Goal: Task Accomplishment & Management: Complete application form

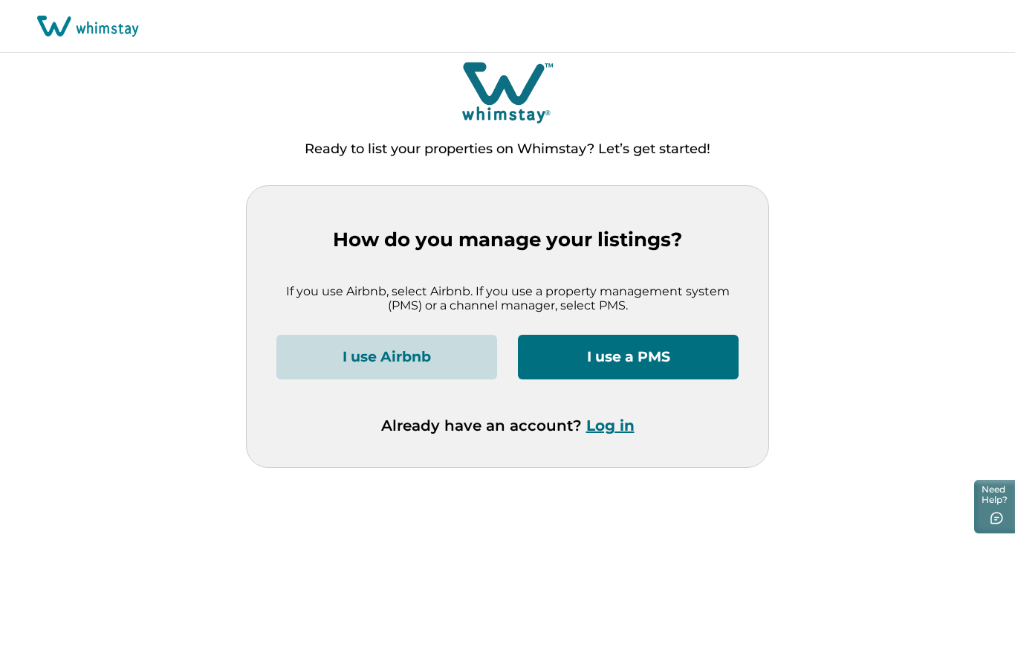
click at [645, 354] on button "I use a PMS" at bounding box center [628, 357] width 221 height 45
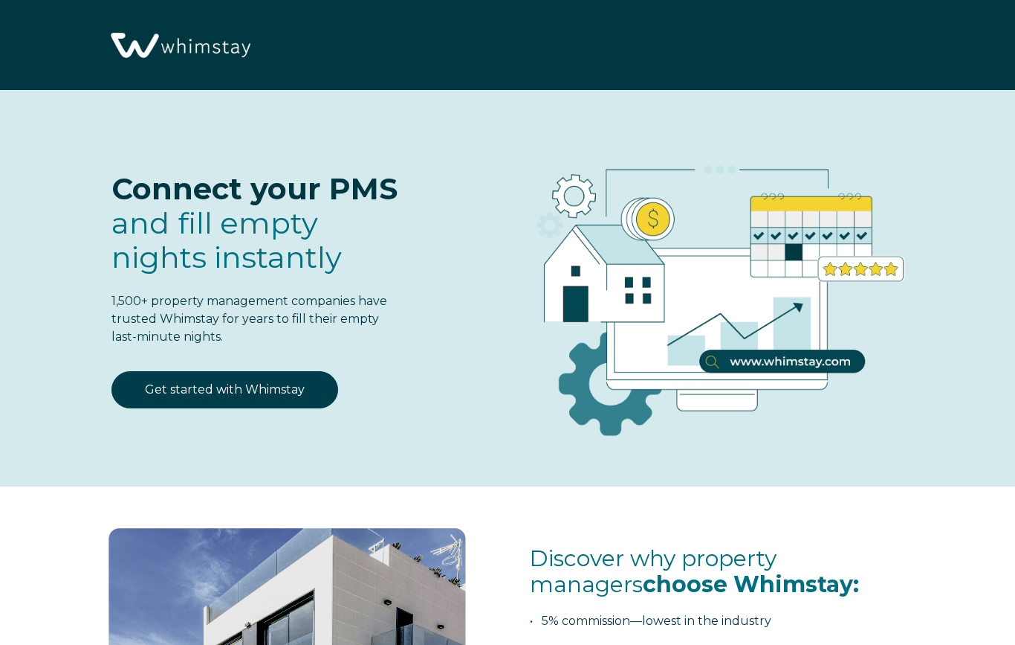
select select "US"
select select "Standard"
click at [253, 388] on link "Get started with Whimstay" at bounding box center [225, 389] width 227 height 37
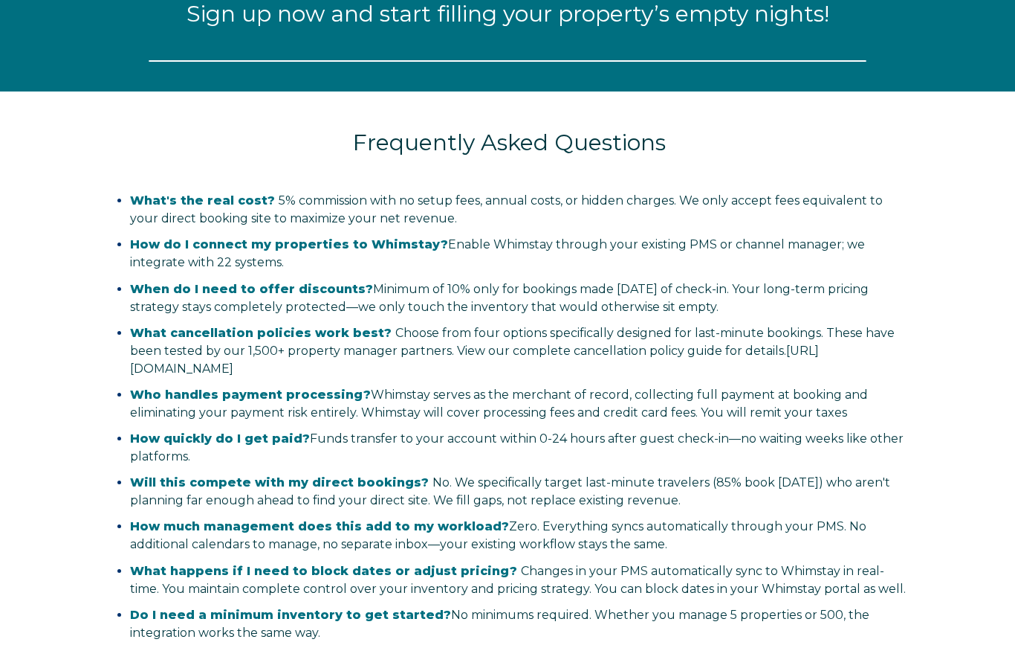
select select "US"
select select "Standard"
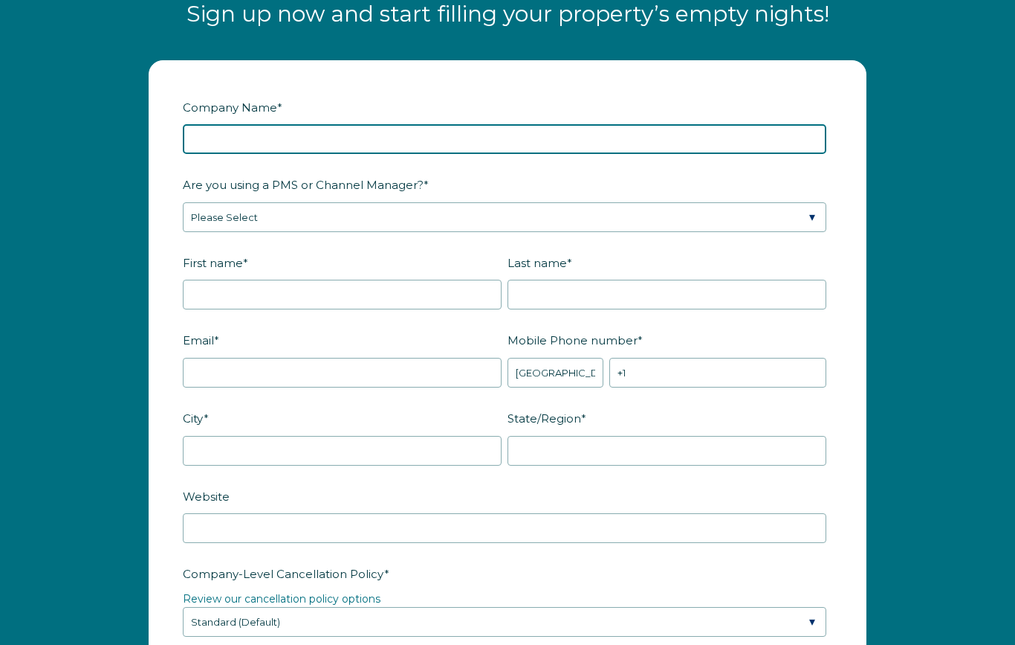
click at [254, 139] on input "Company Name *" at bounding box center [505, 139] width 644 height 30
type input "JMPG ENTERPRISE"
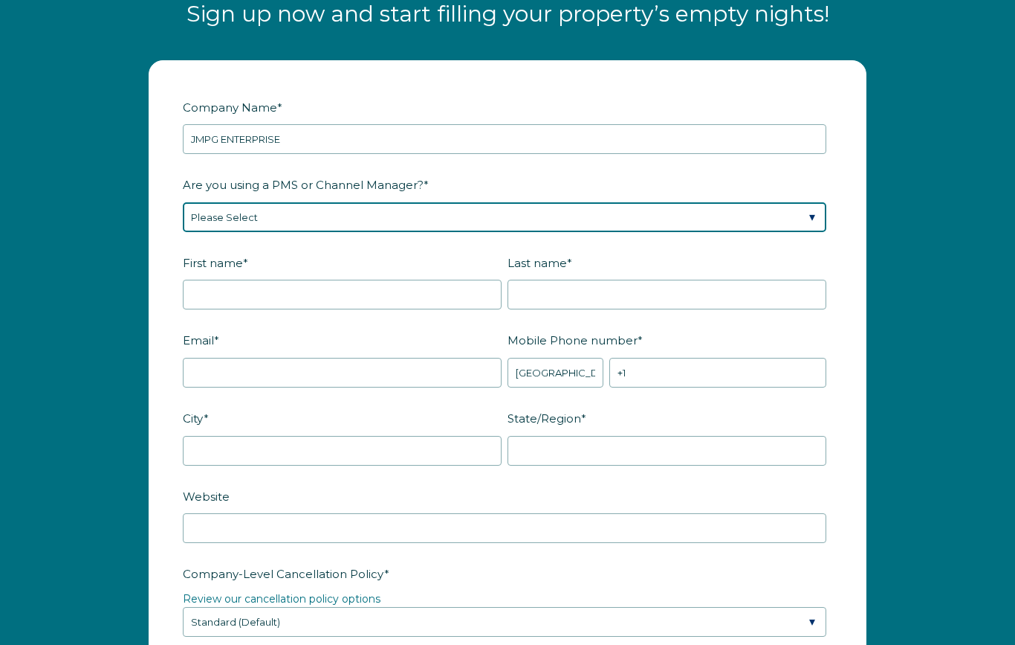
click at [251, 214] on select "Please Select Barefoot BookingPal Boost Brightside CiiRUS Escapia Guesty Hostaw…" at bounding box center [505, 218] width 644 height 30
select select "Hostaway"
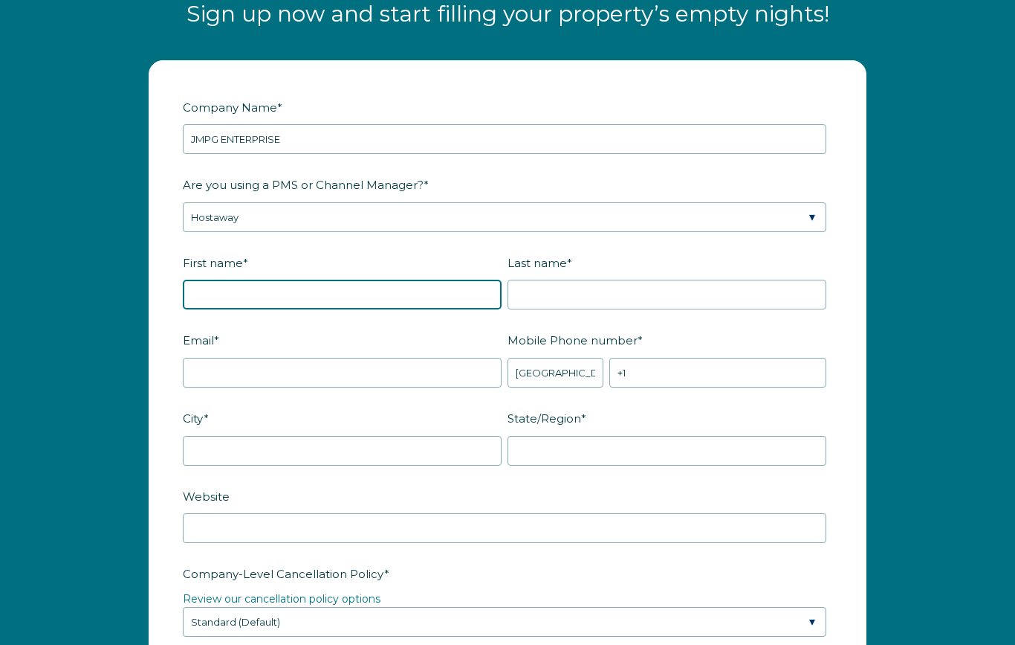
click at [259, 302] on input "First name *" at bounding box center [342, 295] width 319 height 30
type input "Jehud"
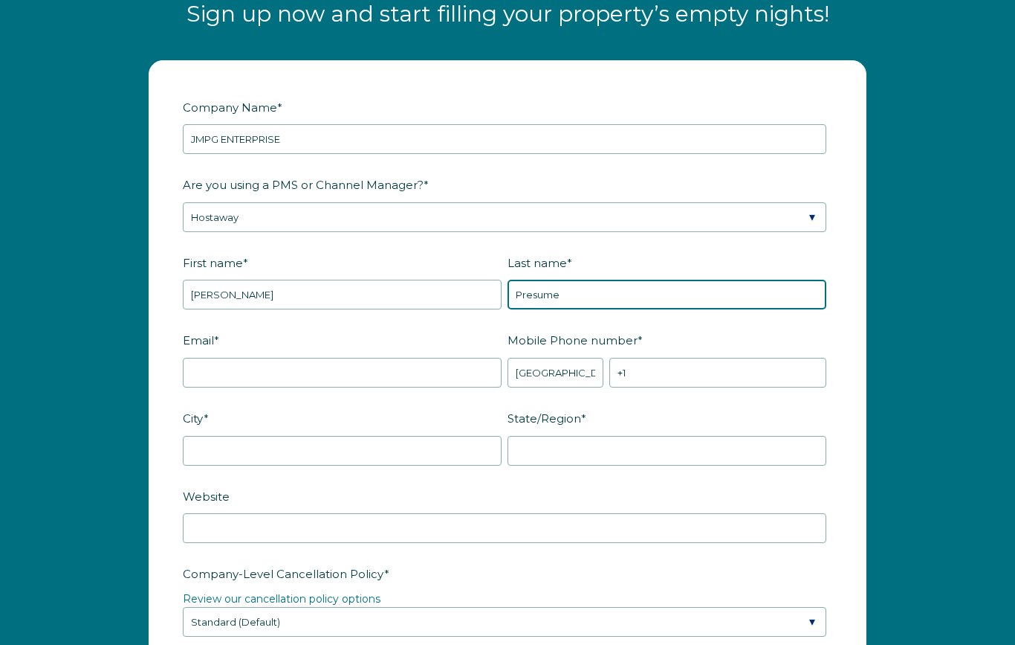
type input "Presume"
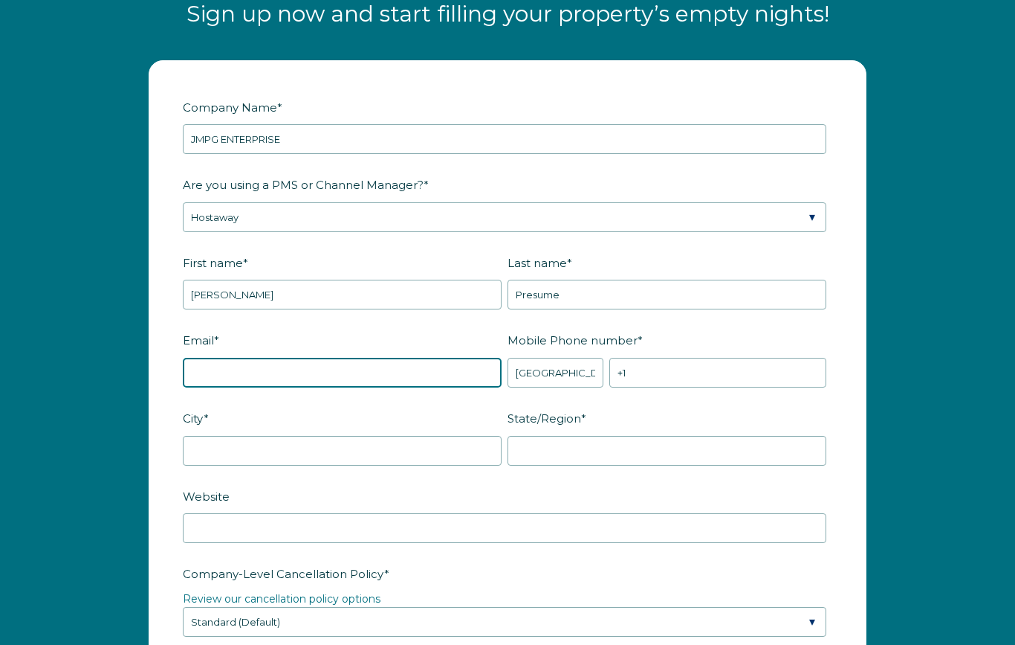
click at [232, 358] on input "Email *" at bounding box center [342, 373] width 319 height 30
type input "info@jmpgenterprise.com"
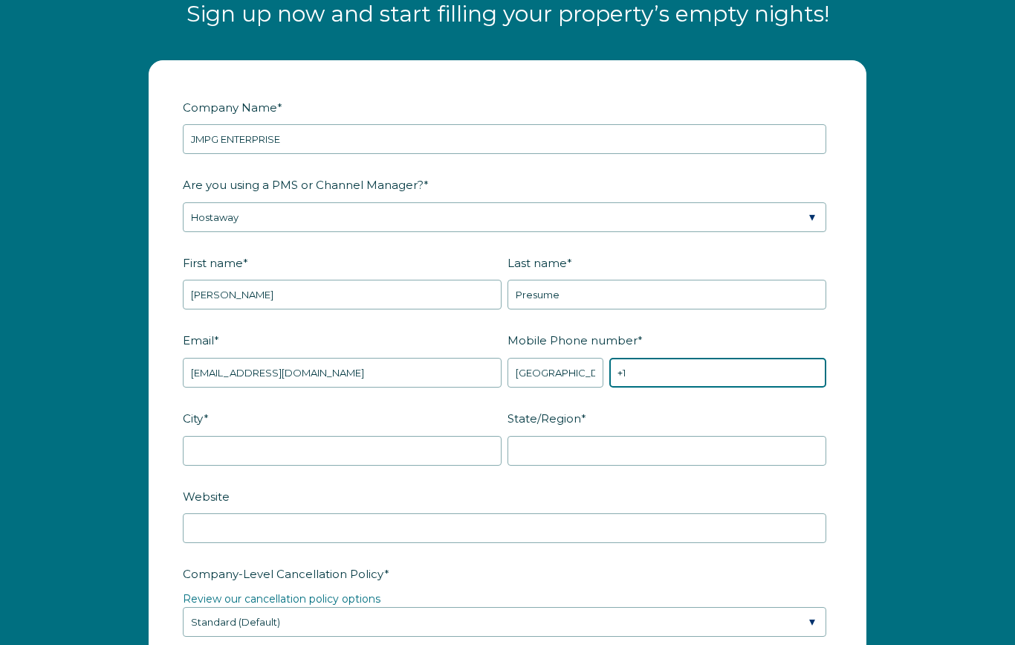
click at [656, 378] on input "+1" at bounding box center [718, 373] width 217 height 30
type input "+1 4708062286"
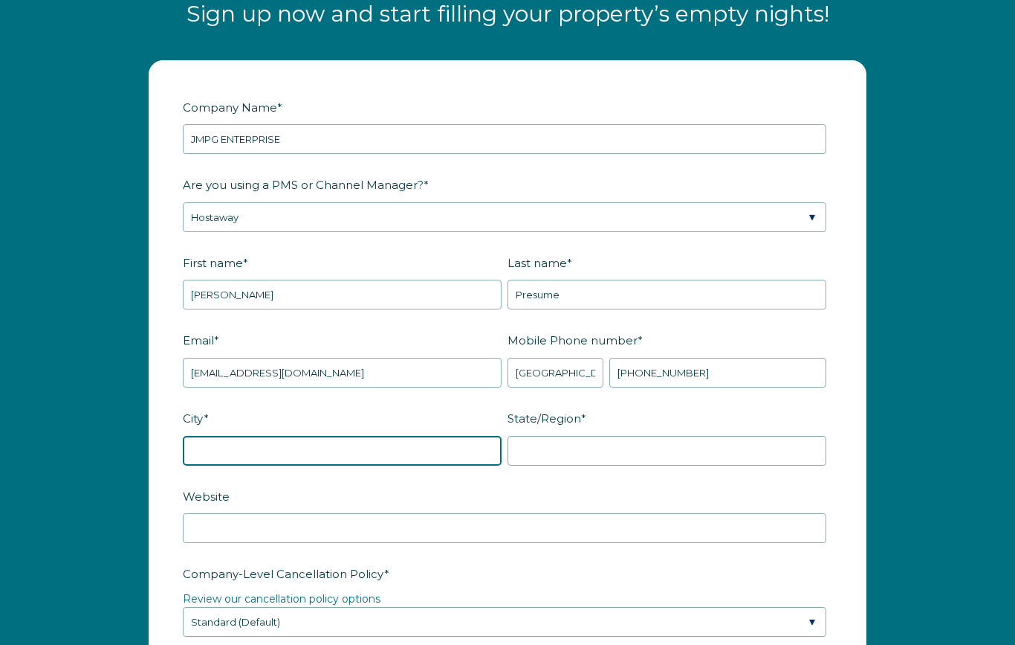
click at [298, 443] on input "City *" at bounding box center [342, 451] width 319 height 30
type input "Miramar"
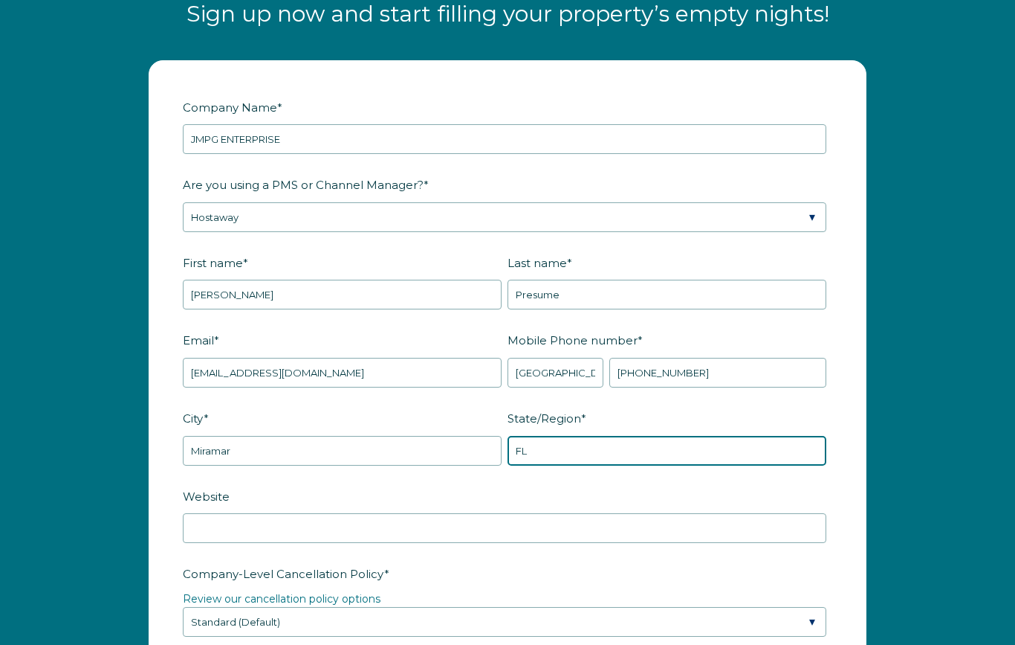
type input "FL"
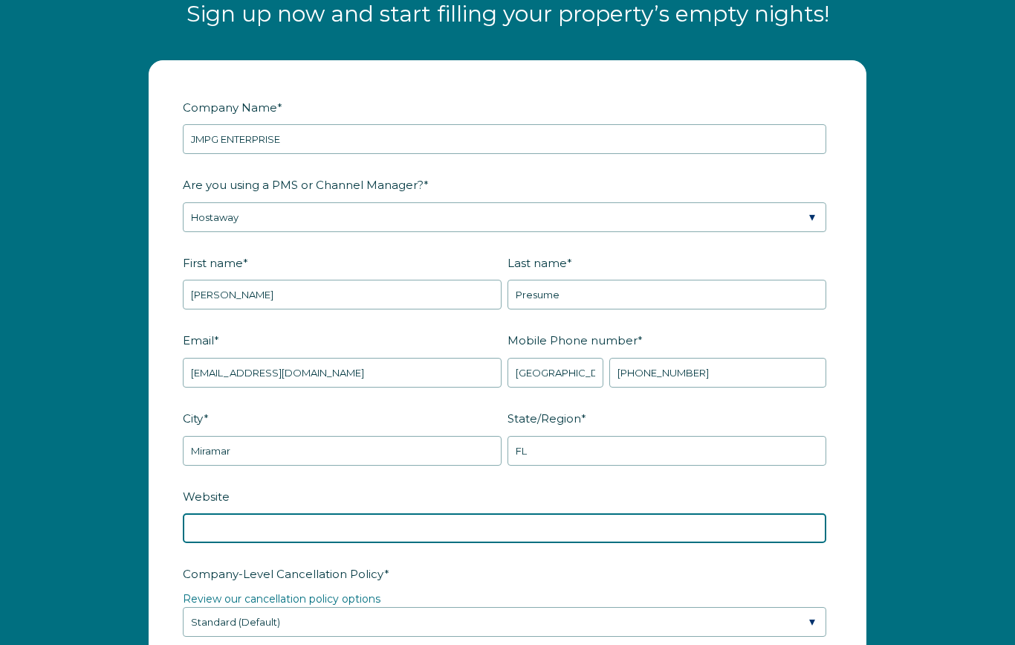
scroll to position [1904, 0]
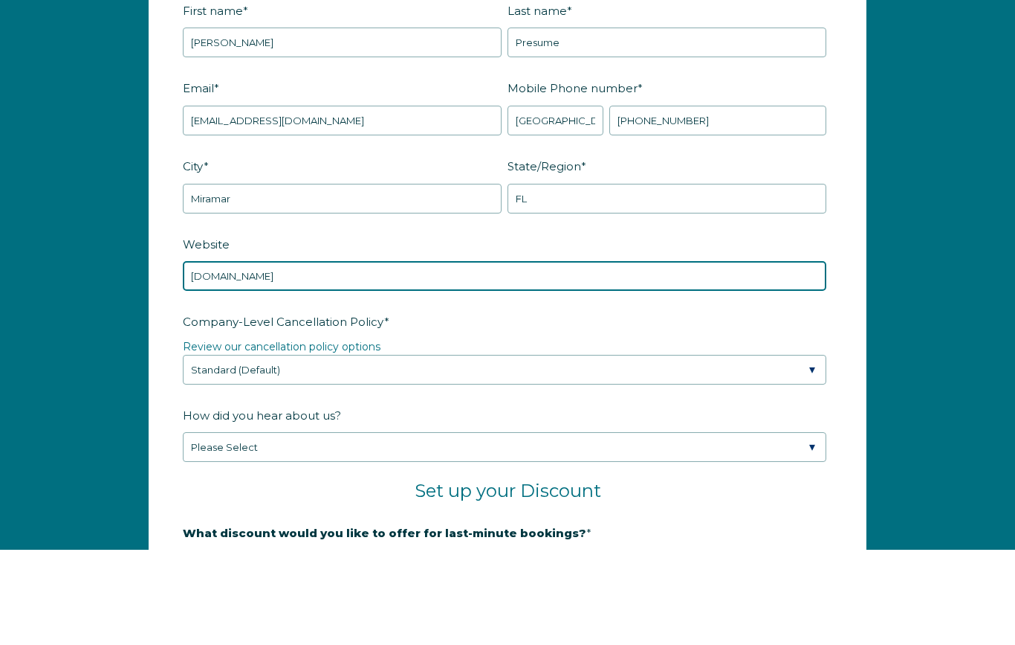
click at [198, 357] on input "jmpgcomfortstays.com" at bounding box center [505, 372] width 644 height 30
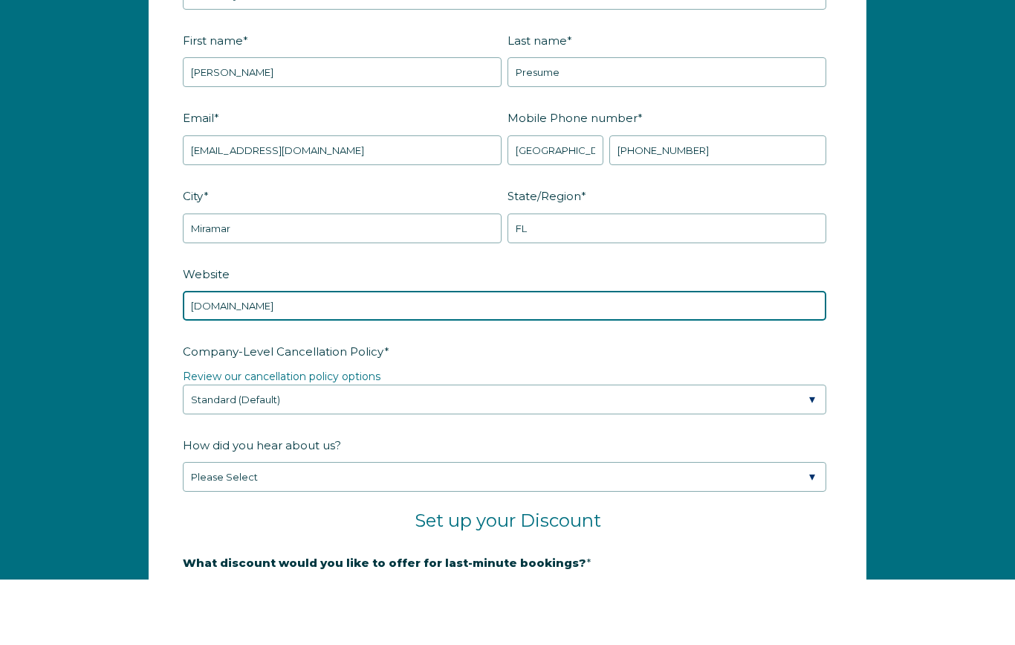
type input "Www.jmpgcomfortstays.com"
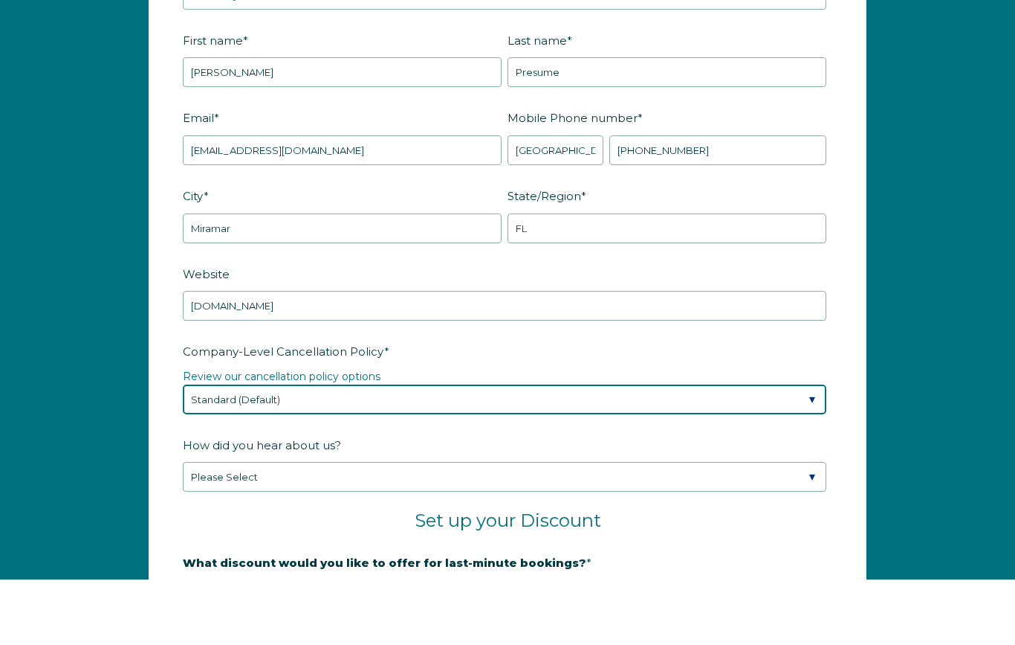
click at [817, 450] on select "Please Select Partial Standard (Default) Moderate Strict" at bounding box center [505, 465] width 644 height 30
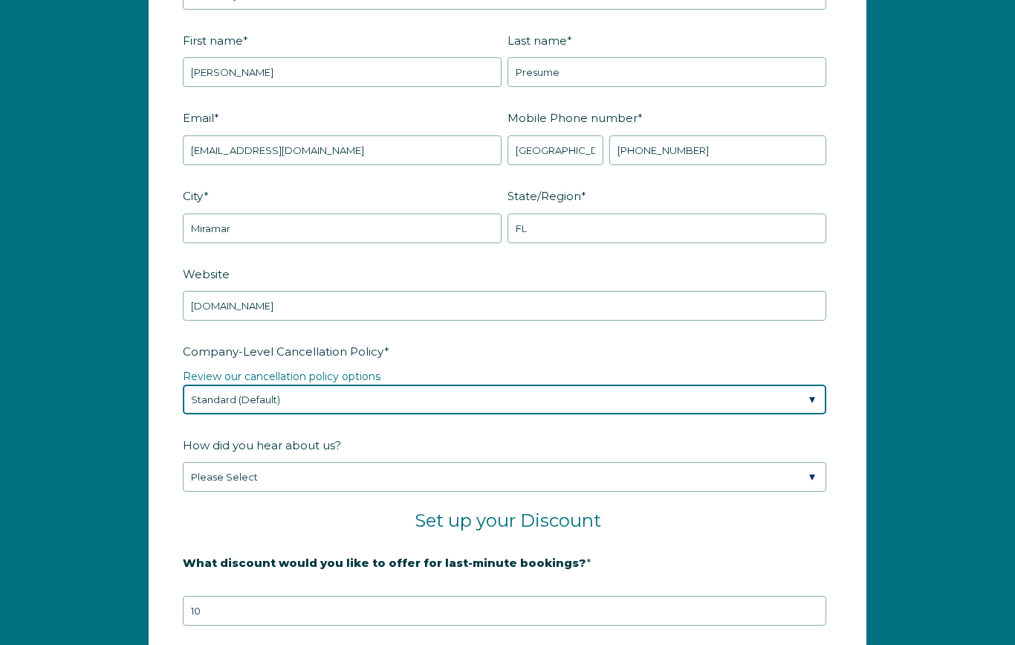
select select "Moderate"
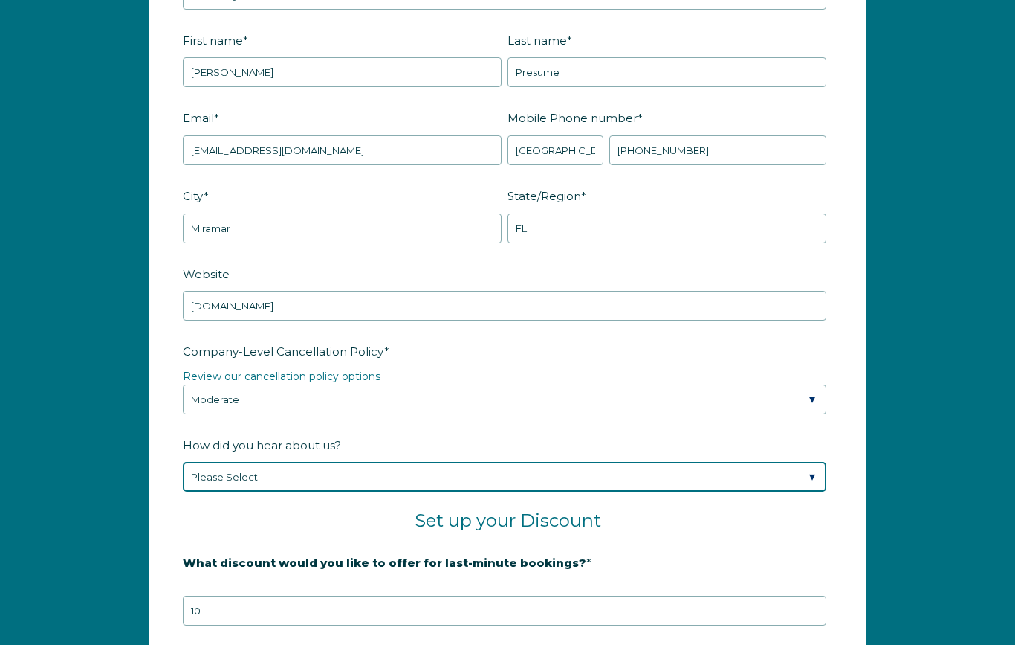
click at [804, 474] on select "Please Select Found Whimstay through a Google search Spoke to a Whimstay salesp…" at bounding box center [505, 477] width 644 height 30
select select "Referral from a Friend"
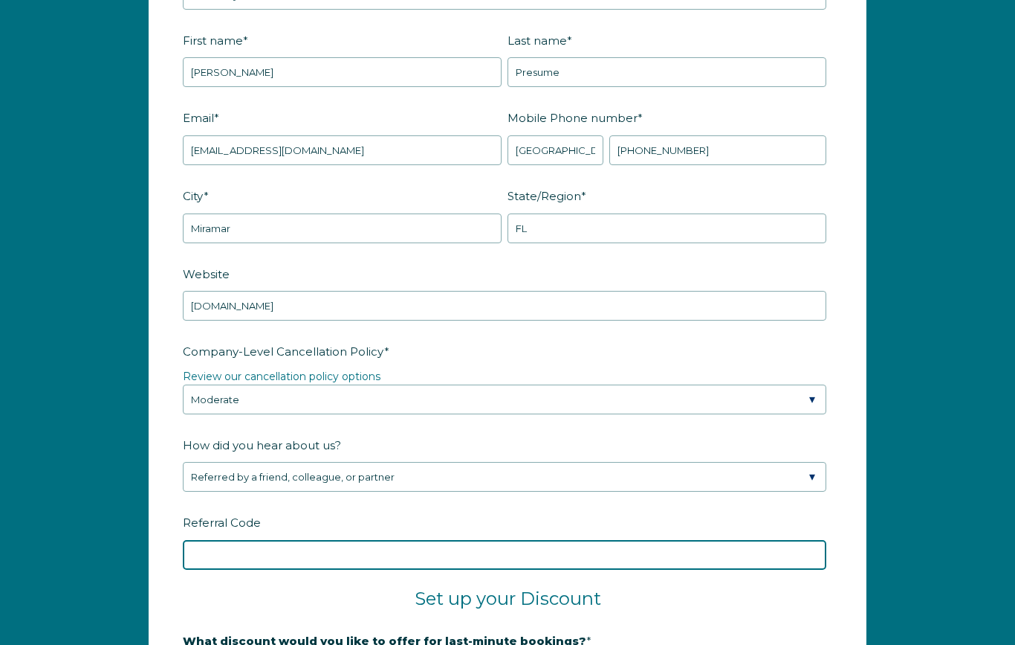
click at [245, 546] on input "Referral Code" at bounding box center [505, 555] width 644 height 30
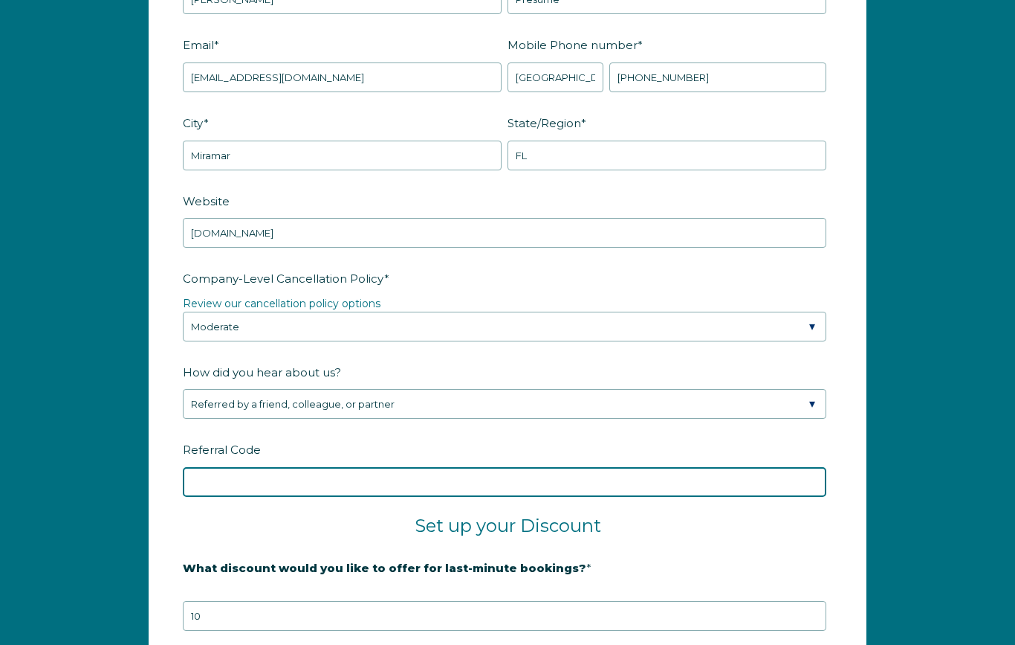
scroll to position [2042, 0]
